Goal: Task Accomplishment & Management: Complete application form

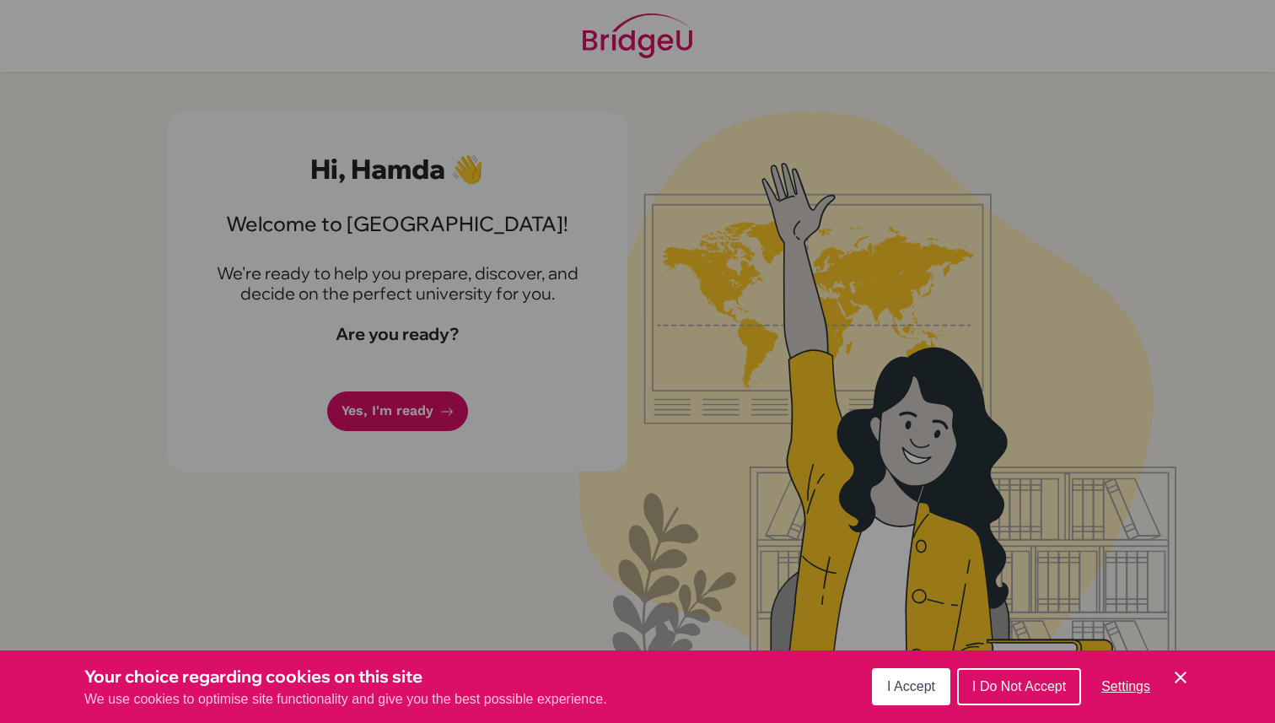
click at [425, 407] on div "Cookie Preferences" at bounding box center [637, 361] width 1275 height 723
click at [918, 692] on span "I Accept" at bounding box center [911, 686] width 48 height 14
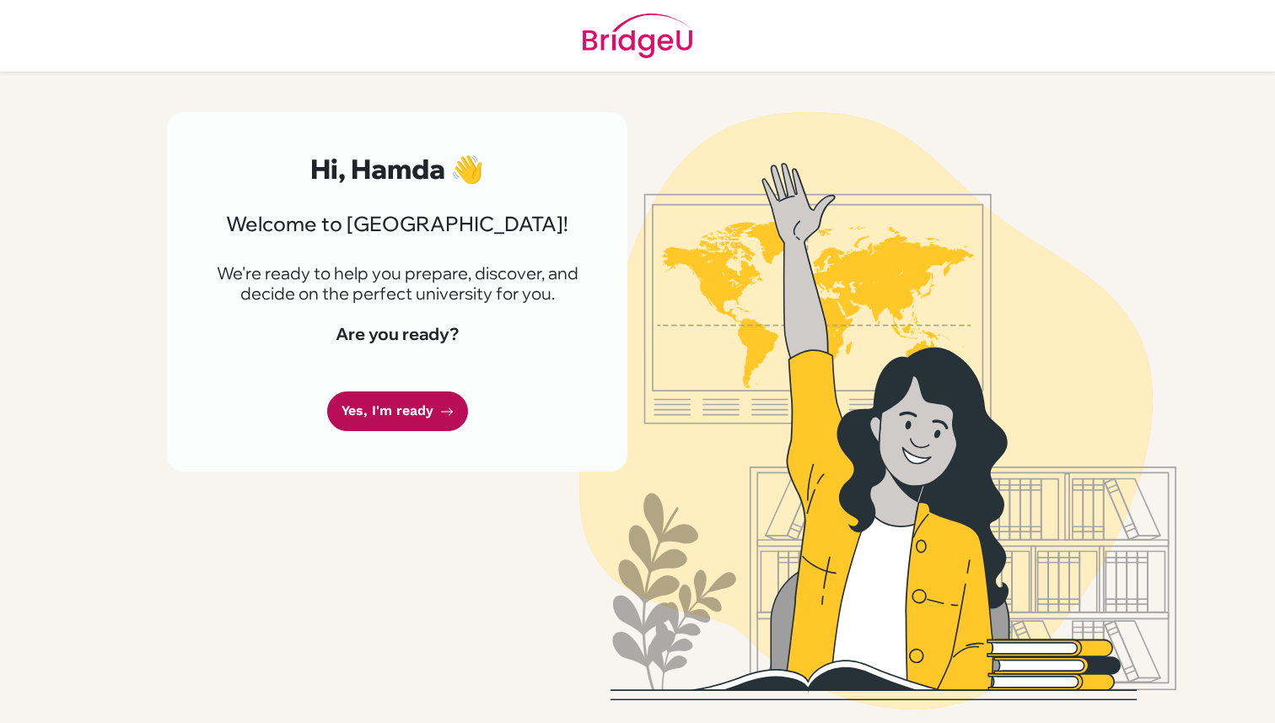
click at [401, 405] on link "Yes, I'm ready" at bounding box center [397, 411] width 141 height 40
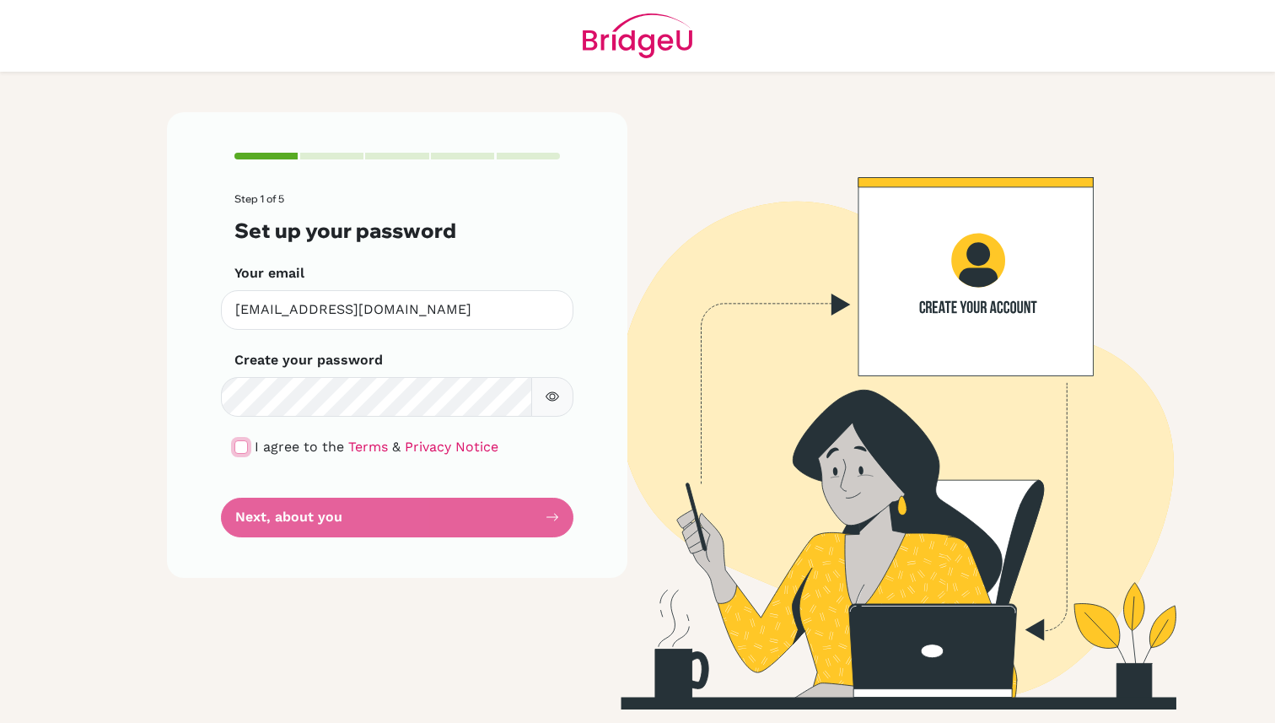
click at [240, 450] on input "checkbox" at bounding box center [240, 446] width 13 height 13
checkbox input "true"
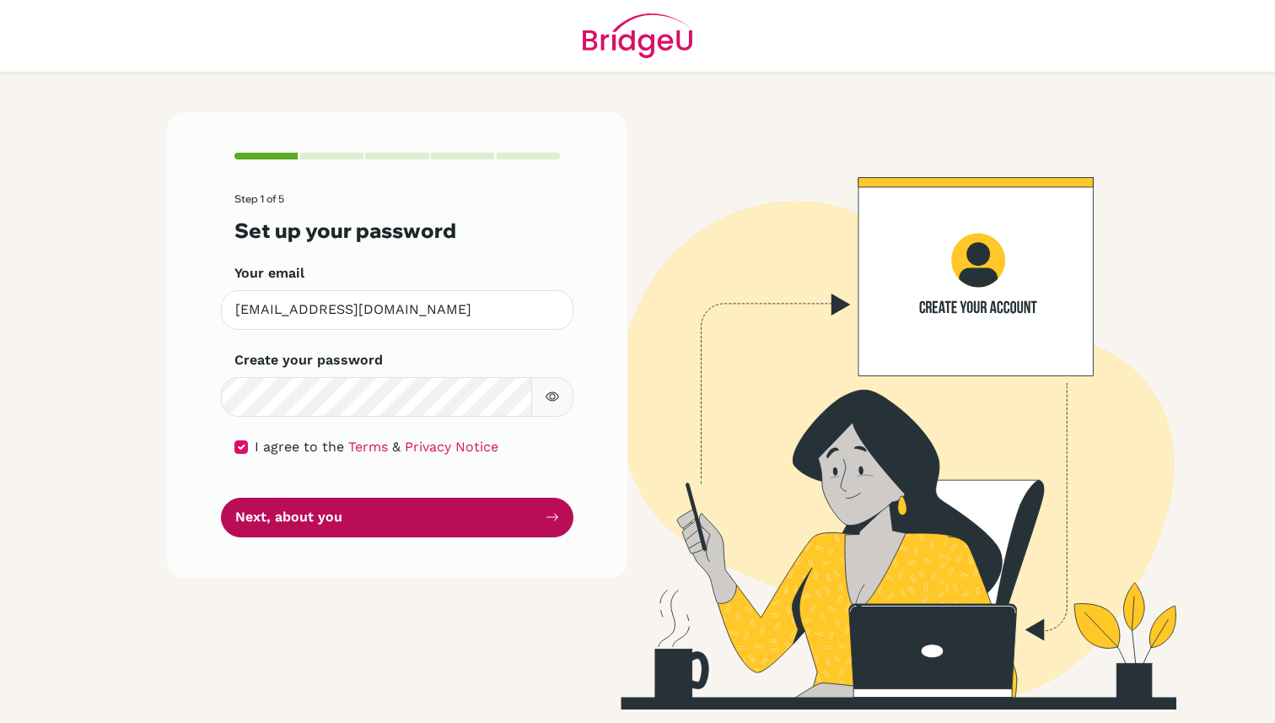
click at [306, 532] on button "Next, about you" at bounding box center [397, 518] width 353 height 40
